Goal: Information Seeking & Learning: Check status

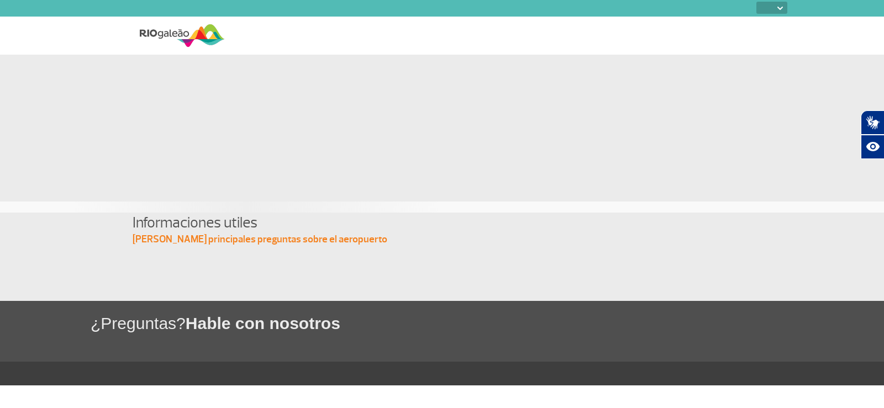
select select
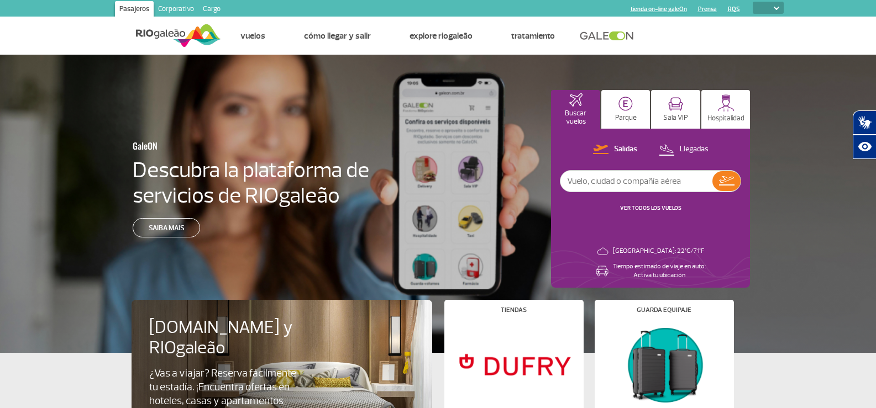
click at [660, 185] on input "text" at bounding box center [636, 181] width 152 height 21
click at [655, 181] on input "text" at bounding box center [636, 181] width 152 height 21
type input "645"
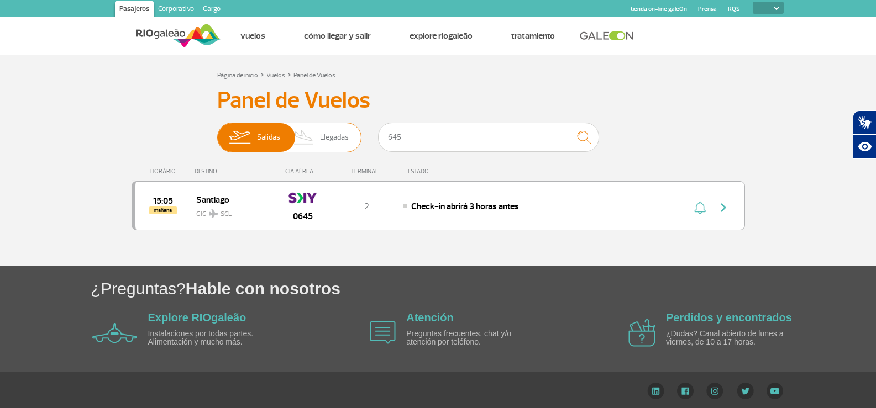
click at [248, 133] on img at bounding box center [239, 137] width 35 height 29
click at [217, 132] on input "[PERSON_NAME]" at bounding box center [217, 132] width 0 height 0
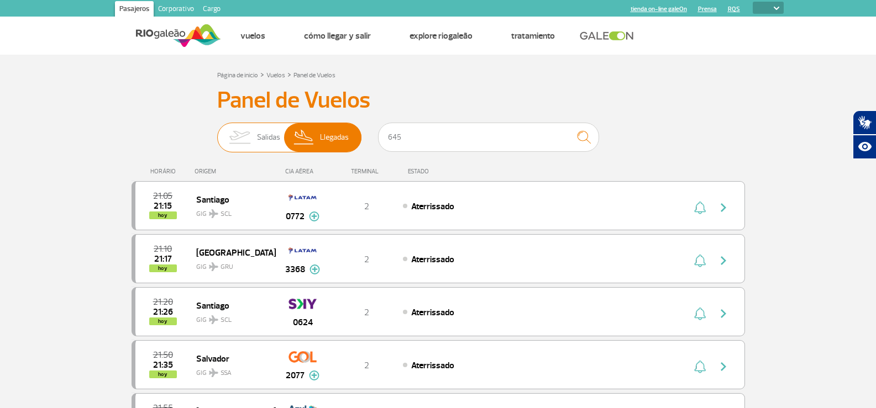
click at [248, 133] on img at bounding box center [239, 137] width 35 height 29
click at [217, 132] on input "[PERSON_NAME]" at bounding box center [217, 132] width 0 height 0
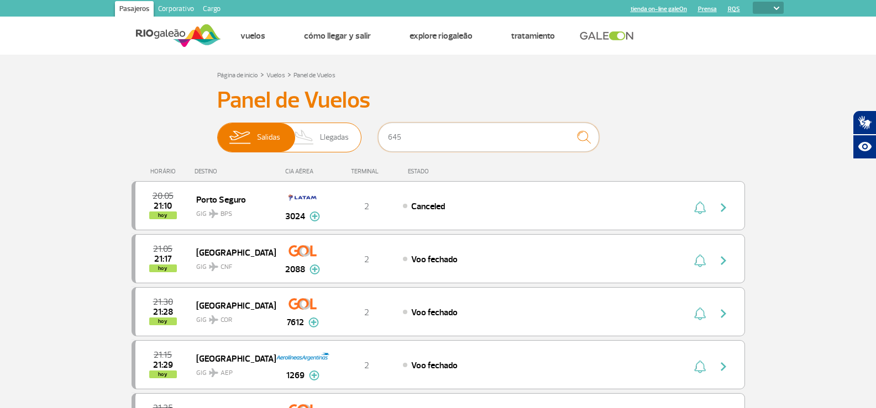
drag, startPoint x: 404, startPoint y: 137, endPoint x: 358, endPoint y: 133, distance: 46.6
click at [361, 133] on div "Salidas Llegadas 645" at bounding box center [438, 139] width 442 height 33
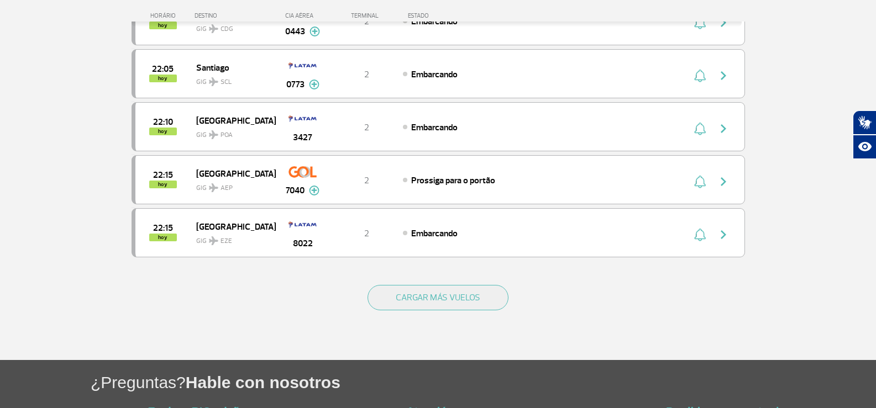
scroll to position [995, 0]
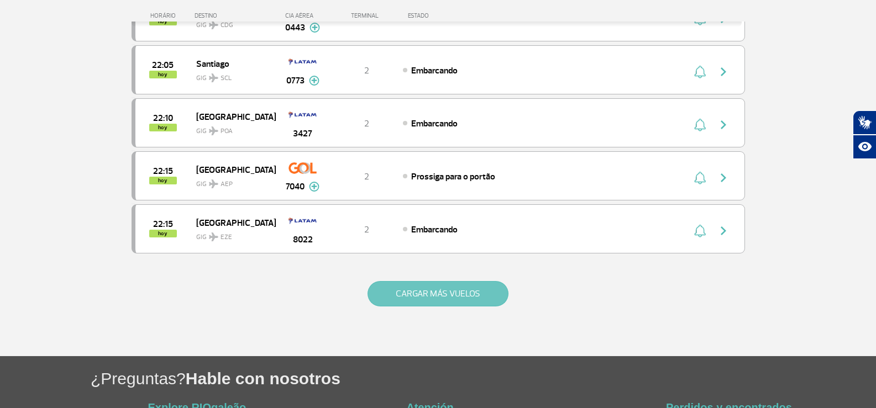
click at [410, 291] on button "CARGAR MÁS VUELOS" at bounding box center [437, 293] width 141 height 25
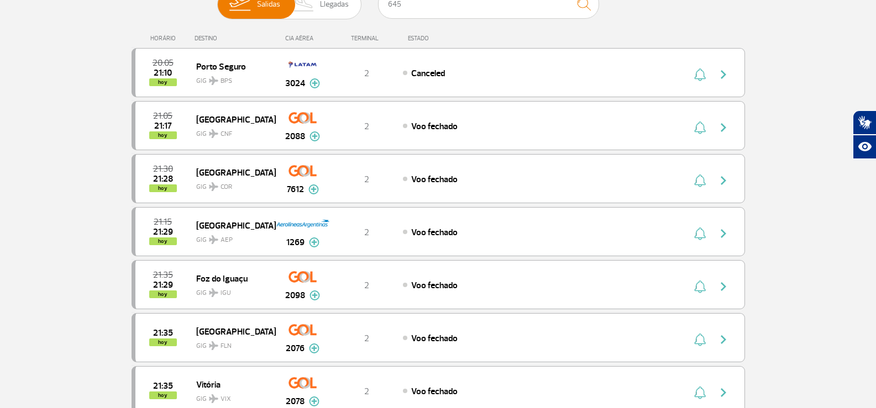
scroll to position [0, 0]
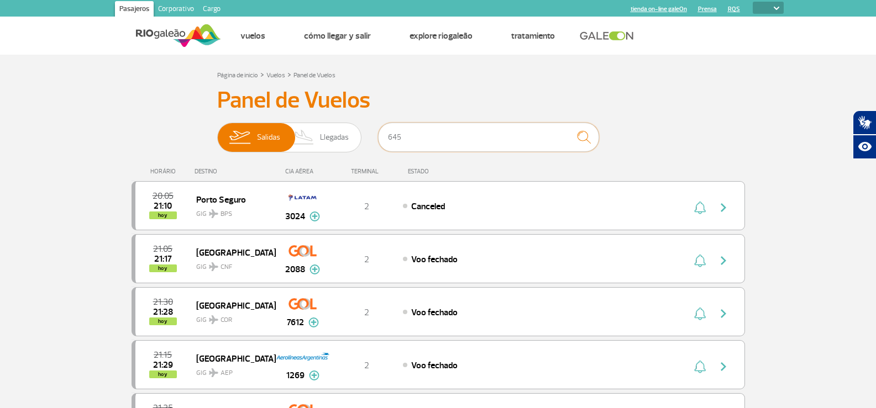
click at [474, 140] on input "645" at bounding box center [488, 137] width 221 height 29
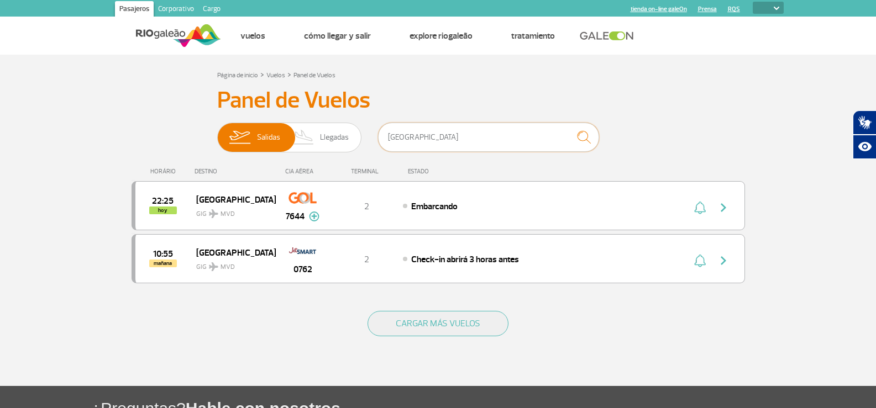
click at [493, 142] on input "[GEOGRAPHIC_DATA]" at bounding box center [488, 137] width 221 height 29
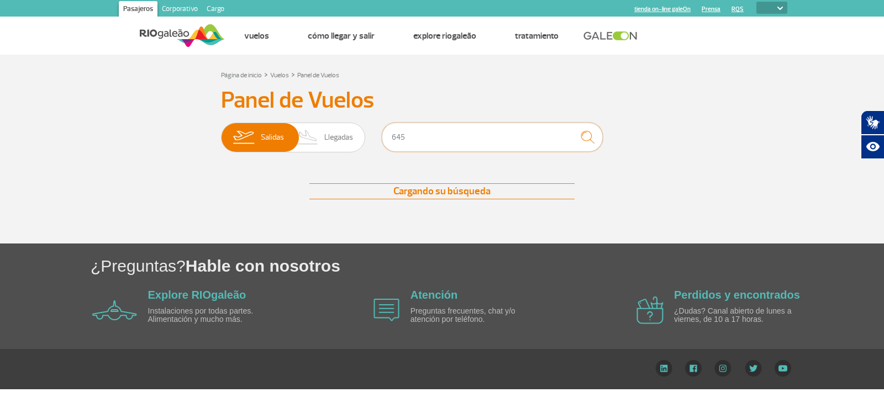
type input "645"
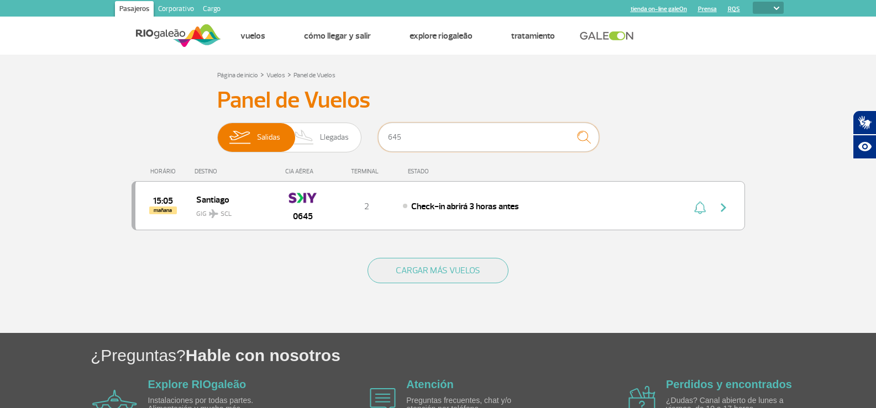
drag, startPoint x: 458, startPoint y: 138, endPoint x: 386, endPoint y: 141, distance: 71.9
click at [386, 141] on input "645" at bounding box center [488, 137] width 221 height 29
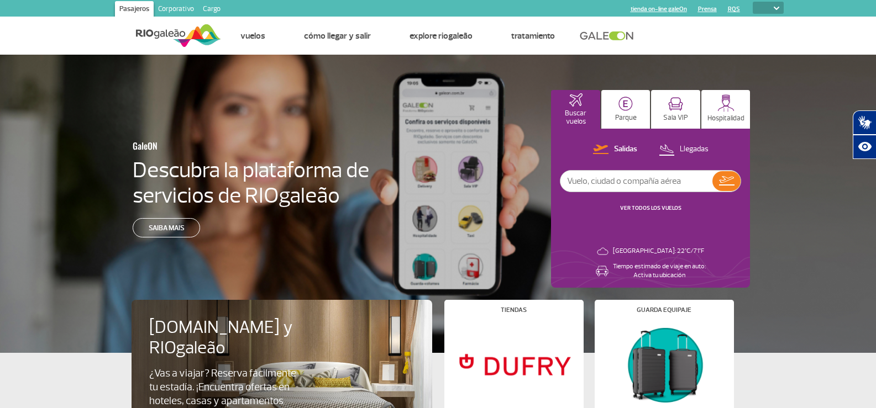
select select
click at [631, 150] on p "Salidas" at bounding box center [625, 149] width 23 height 10
click at [656, 208] on link "VER TODOS LOS VUELOS" at bounding box center [650, 207] width 61 height 7
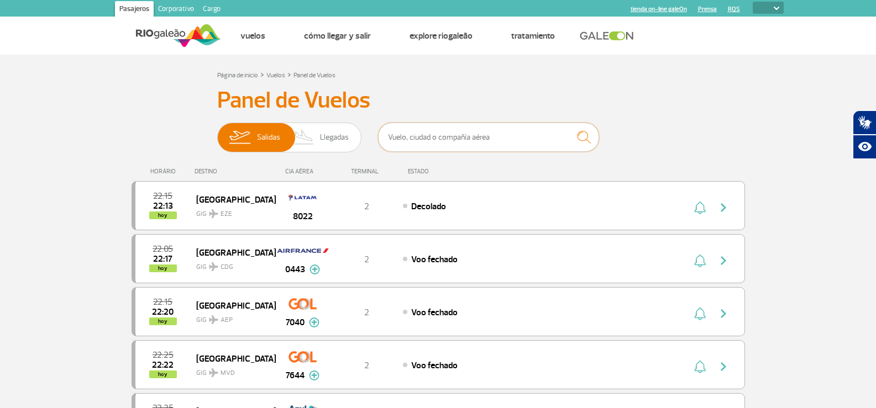
click at [539, 131] on input "text" at bounding box center [488, 137] width 221 height 29
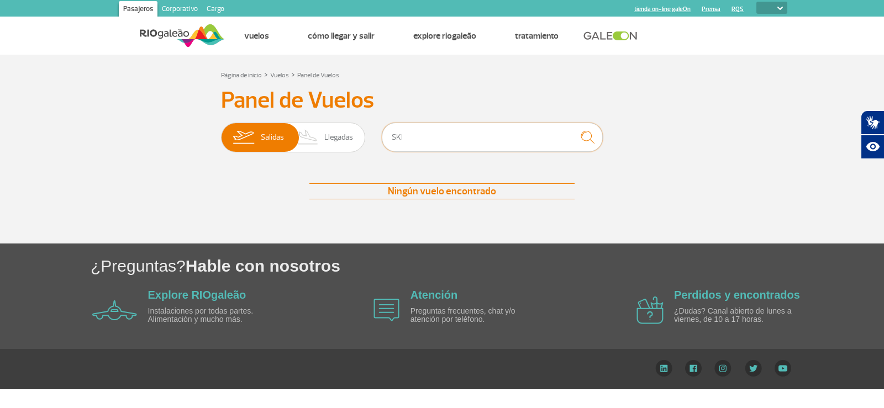
click at [539, 131] on input "SKI" at bounding box center [492, 137] width 221 height 29
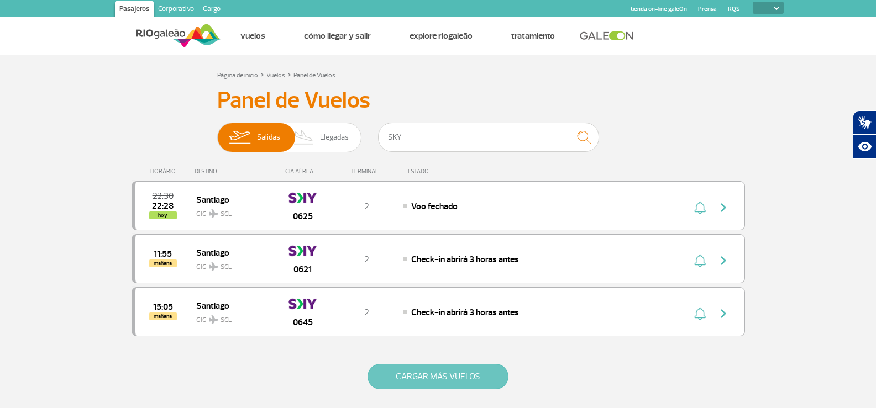
click at [445, 377] on button "CARGAR MÁS VUELOS" at bounding box center [437, 376] width 141 height 25
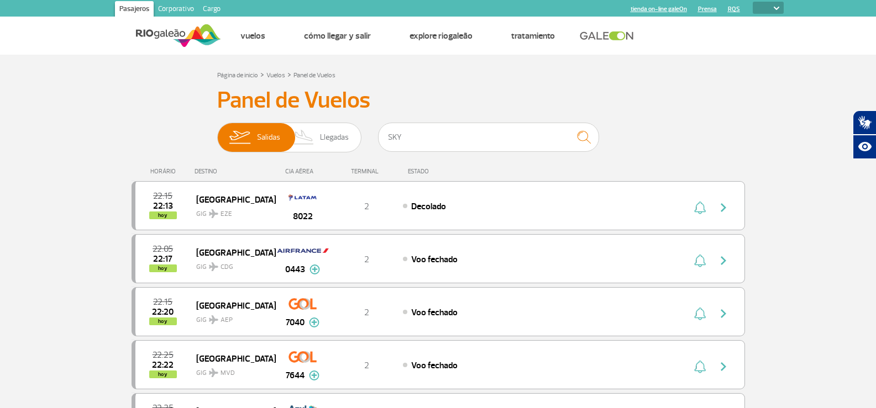
click at [399, 136] on input "SKY" at bounding box center [488, 137] width 221 height 29
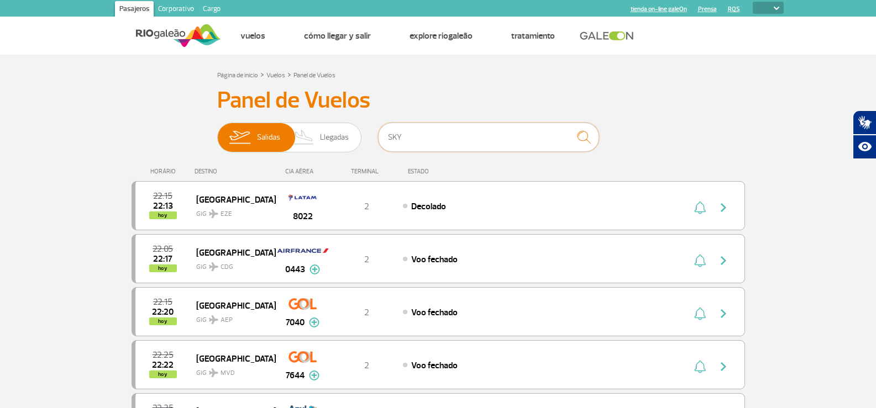
click at [399, 136] on input "SKY" at bounding box center [488, 137] width 221 height 29
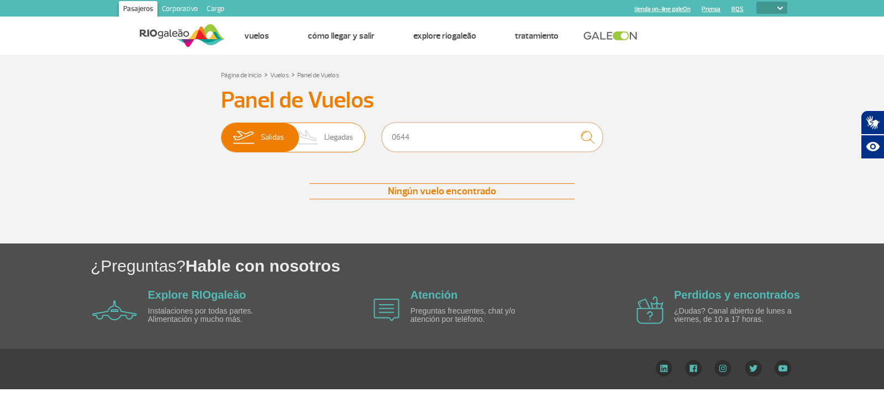
drag, startPoint x: 427, startPoint y: 136, endPoint x: 310, endPoint y: 125, distance: 117.1
click at [310, 125] on div "Salidas Llegadas 0644" at bounding box center [442, 139] width 442 height 33
type input "SKY"
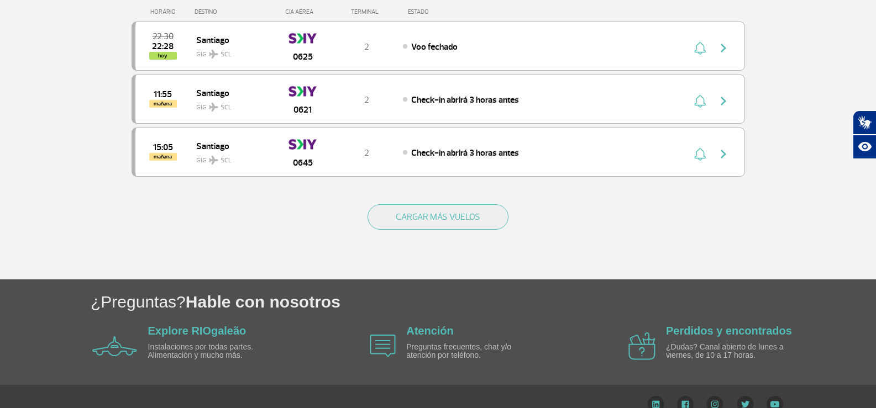
scroll to position [166, 0]
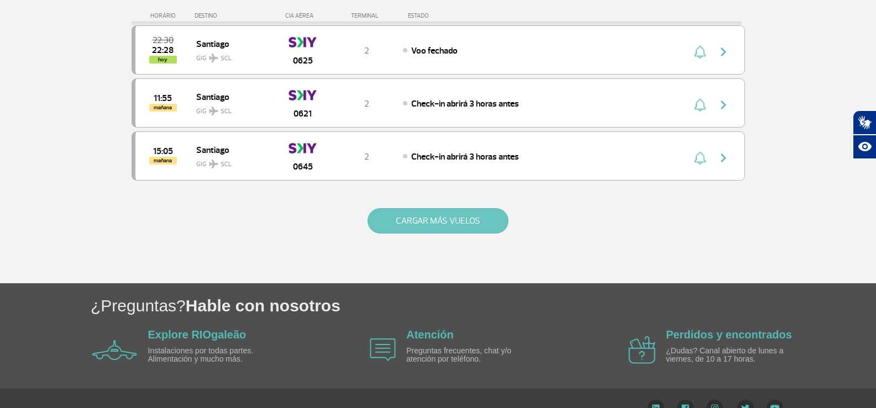
click at [416, 216] on button "CARGAR MÁS VUELOS" at bounding box center [437, 220] width 141 height 25
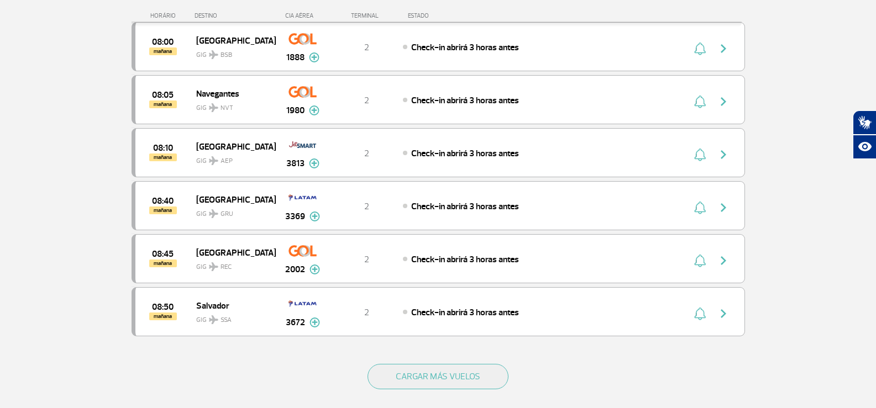
scroll to position [3095, 0]
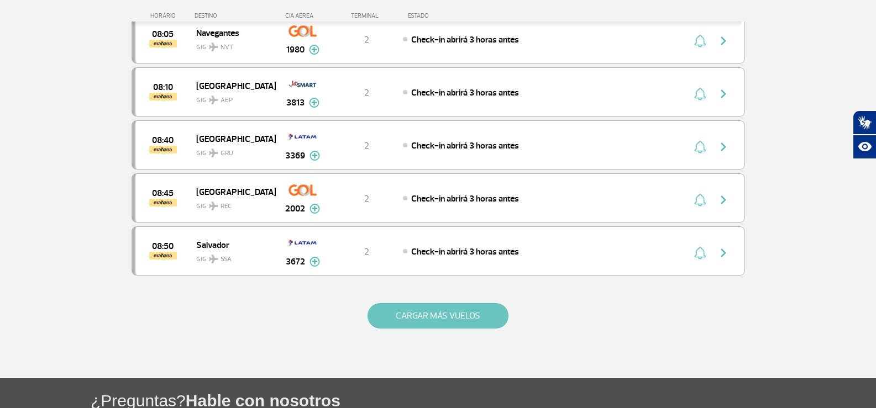
click at [421, 311] on button "CARGAR MÁS VUELOS" at bounding box center [437, 315] width 141 height 25
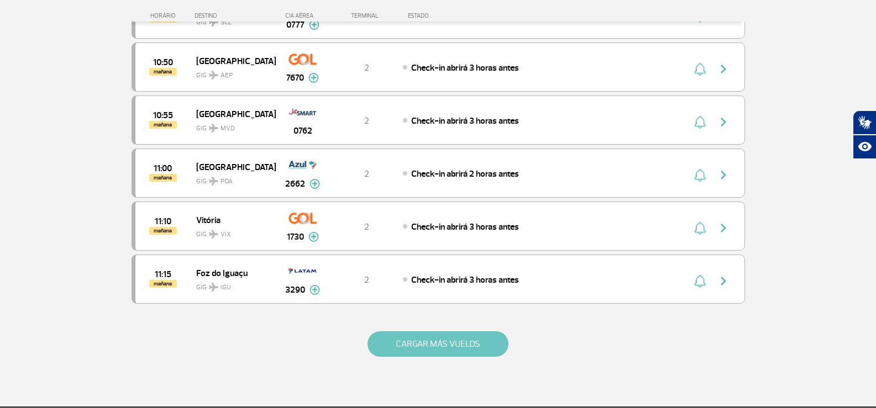
scroll to position [4089, 0]
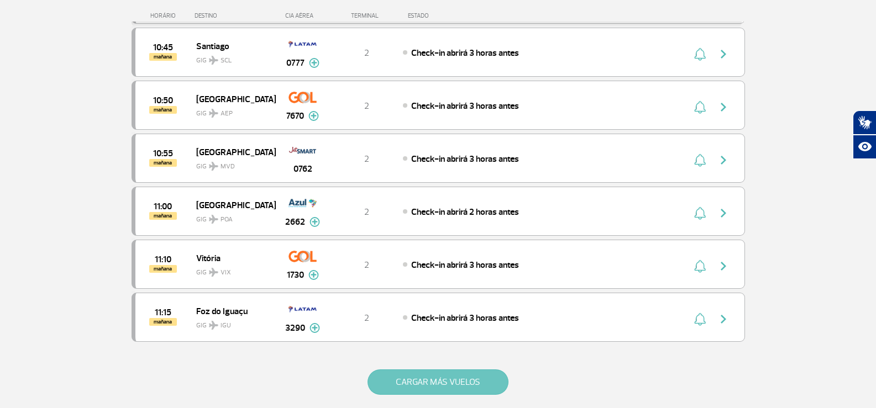
click at [417, 381] on button "CARGAR MÁS VUELOS" at bounding box center [437, 382] width 141 height 25
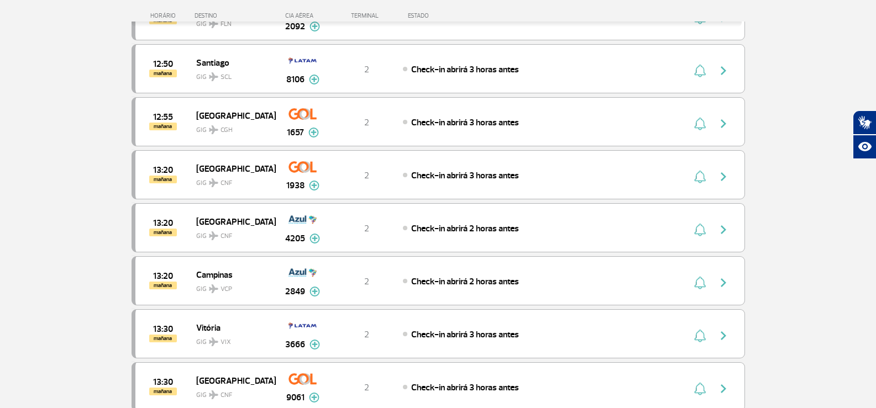
scroll to position [5194, 0]
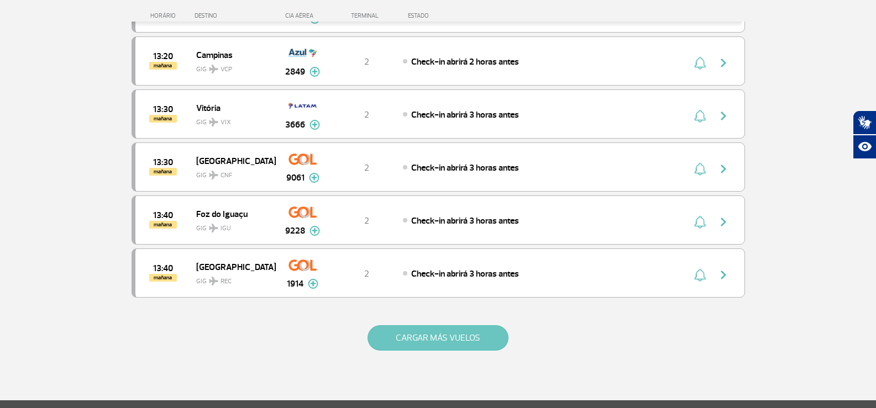
click at [402, 336] on button "CARGAR MÁS VUELOS" at bounding box center [437, 337] width 141 height 25
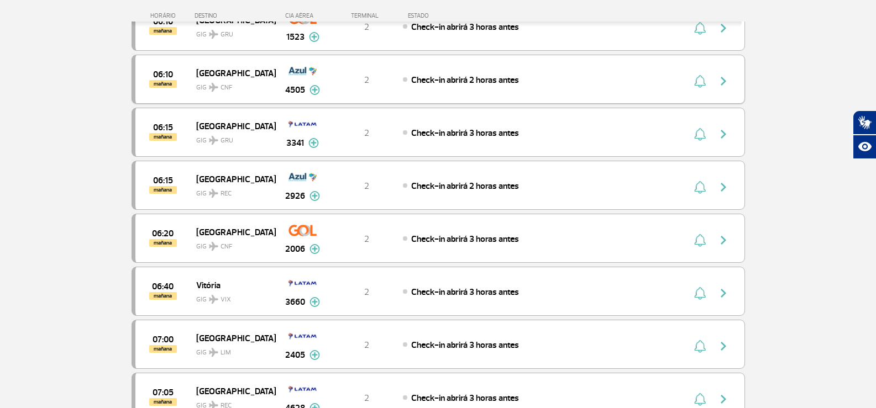
scroll to position [1768, 0]
